Goal: Find specific page/section

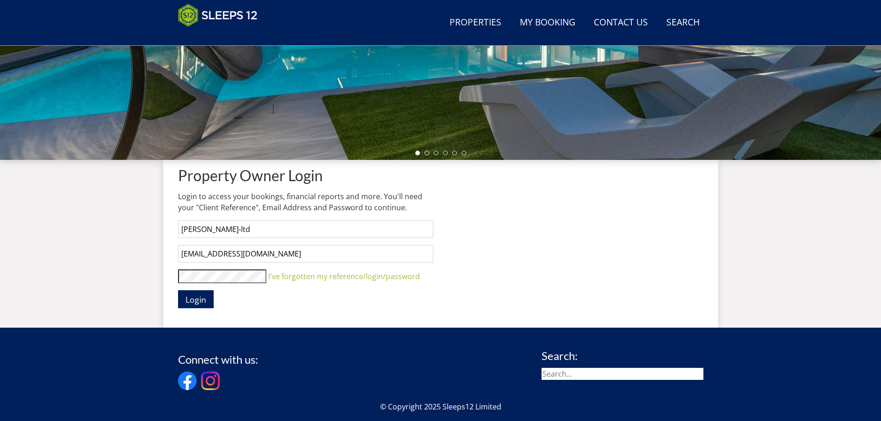
scroll to position [286, 0]
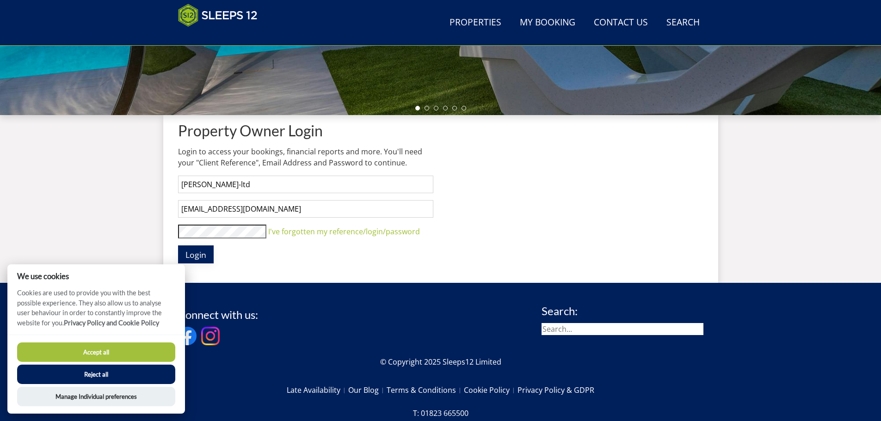
click at [192, 263] on button "Login" at bounding box center [196, 255] width 36 height 18
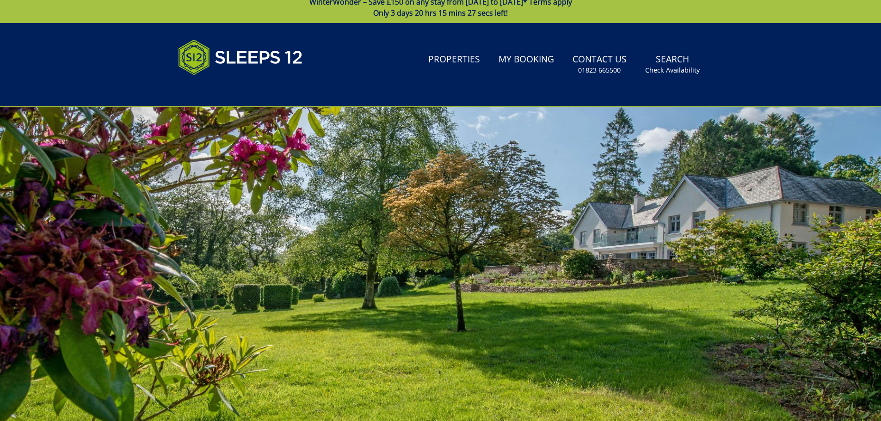
scroll to position [0, 0]
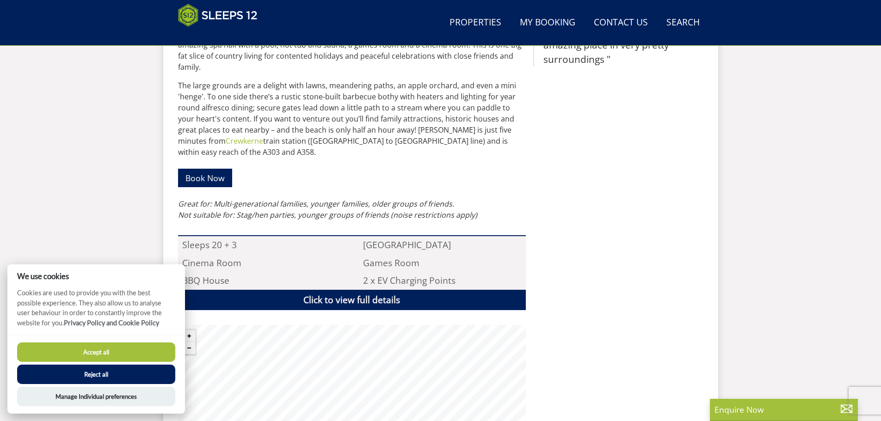
scroll to position [333, 0]
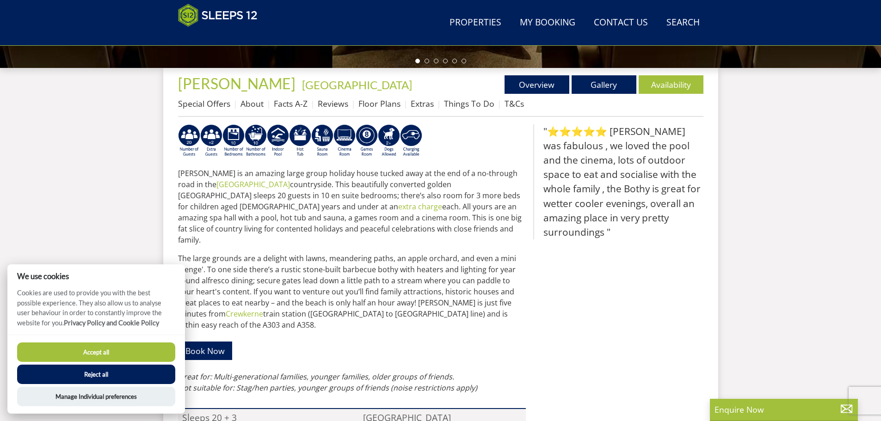
click at [73, 377] on button "Reject all" at bounding box center [96, 374] width 158 height 19
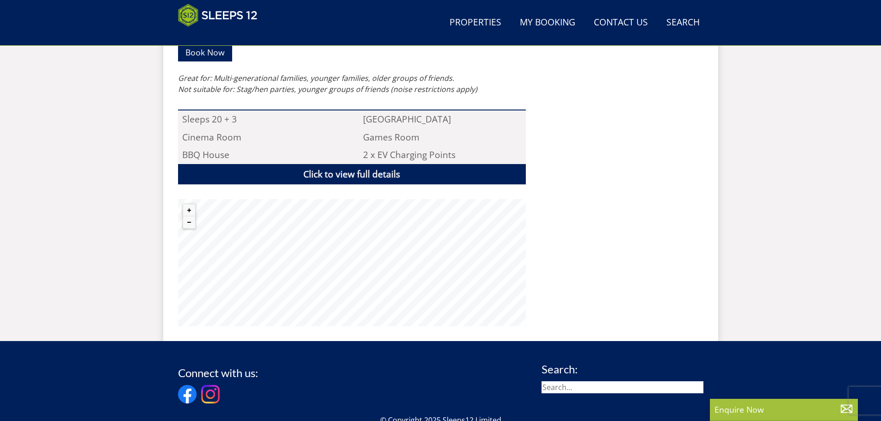
scroll to position [630, 0]
